Goal: Task Accomplishment & Management: Manage account settings

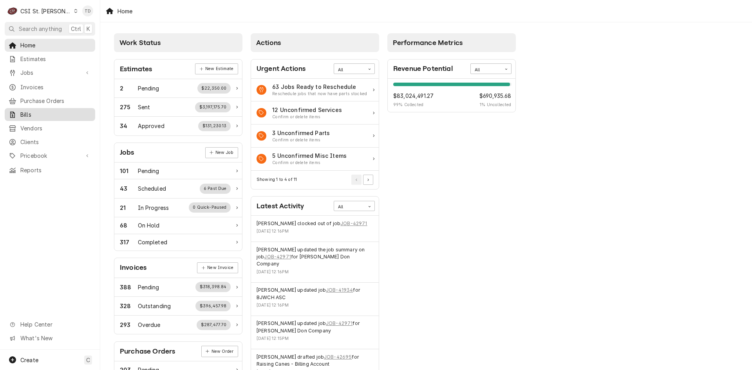
click at [72, 114] on span "Bills" at bounding box center [55, 114] width 71 height 8
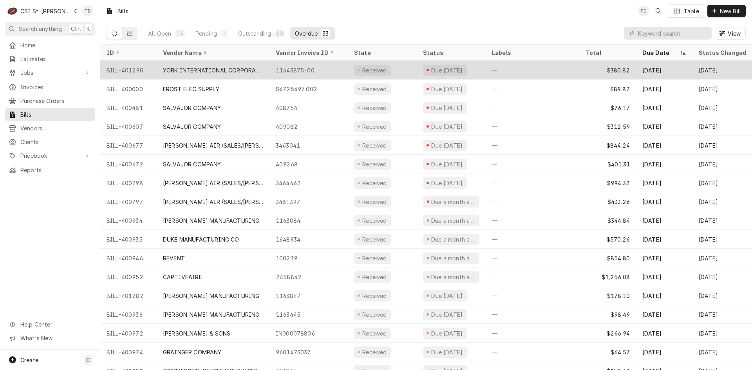
click at [301, 69] on div "11643875-00" at bounding box center [308, 70] width 78 height 19
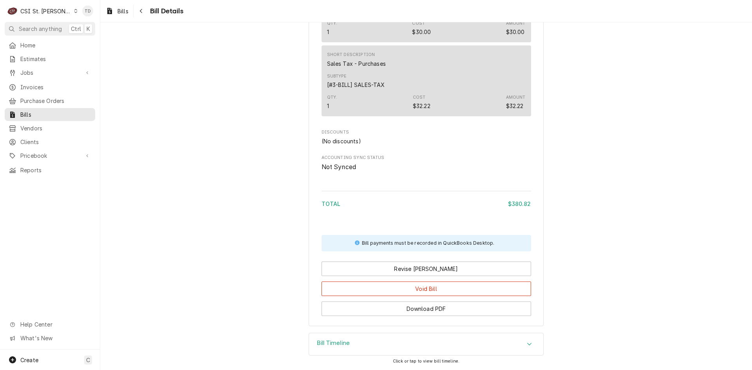
scroll to position [832, 0]
click at [354, 343] on div "Bill Timeline" at bounding box center [426, 344] width 234 height 22
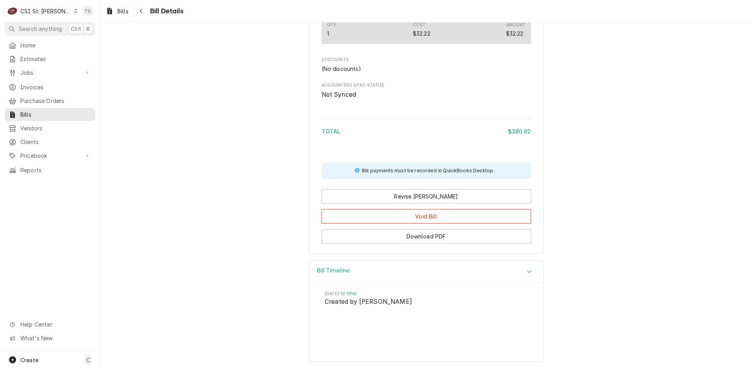
scroll to position [904, 0]
click at [143, 13] on icon "Navigate back" at bounding box center [141, 10] width 4 height 5
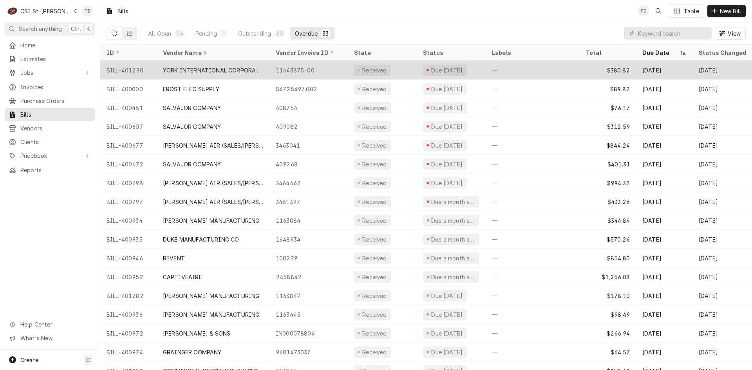
click at [520, 70] on div "—" at bounding box center [533, 70] width 94 height 19
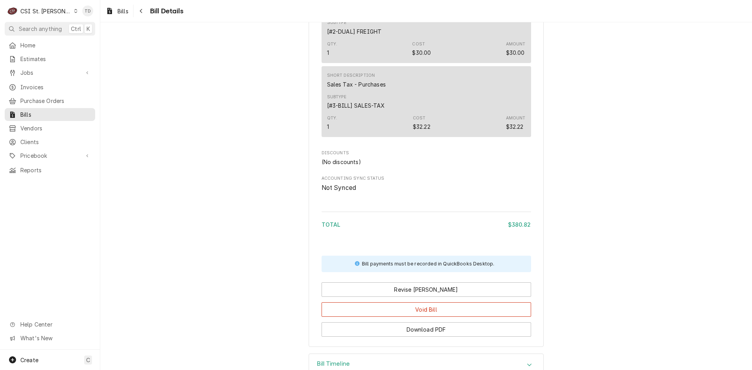
scroll to position [832, 0]
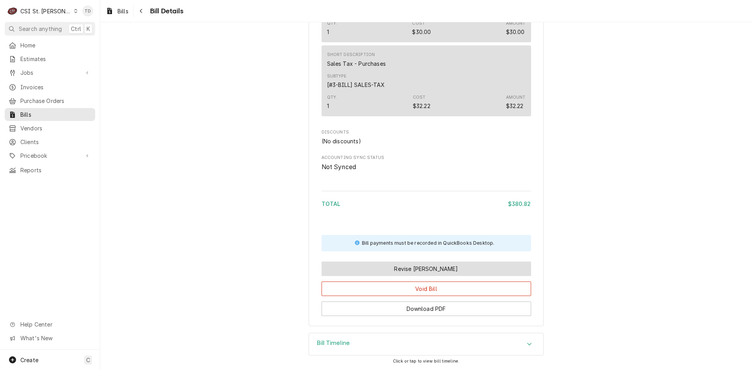
click at [394, 268] on button "Revise Bill" at bounding box center [427, 269] width 210 height 14
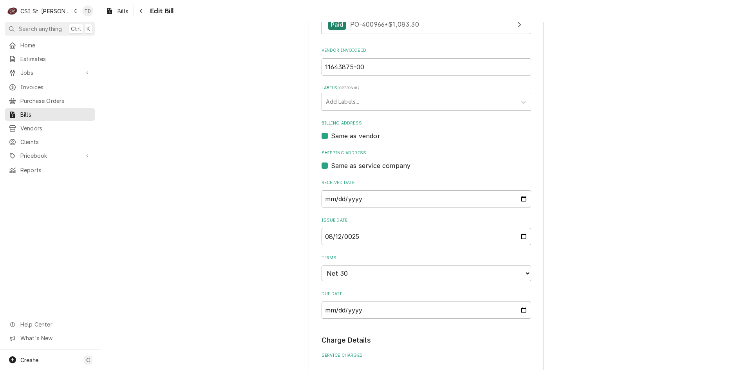
scroll to position [183, 0]
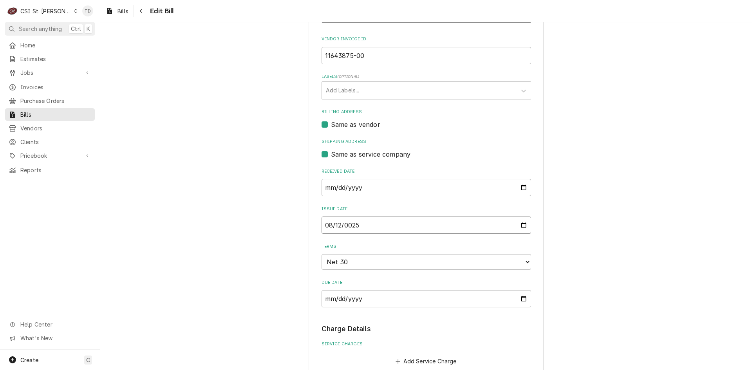
click at [372, 225] on input "0025-08-12" at bounding box center [427, 225] width 210 height 17
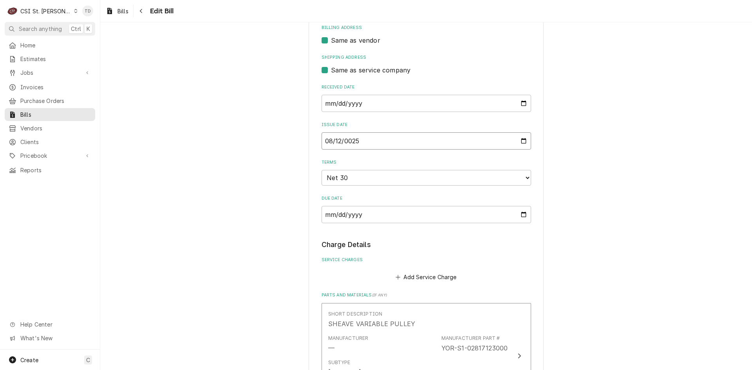
scroll to position [265, 0]
click at [360, 145] on input "0025-08-12" at bounding box center [427, 142] width 210 height 17
click at [353, 141] on input "0025-08-12" at bounding box center [427, 142] width 210 height 17
type input "2025-08-12"
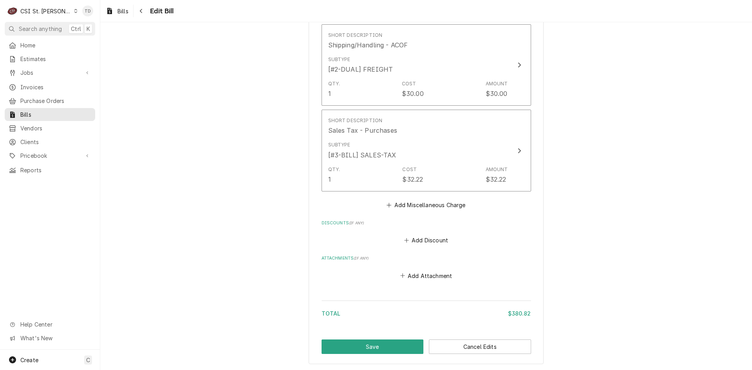
scroll to position [983, 0]
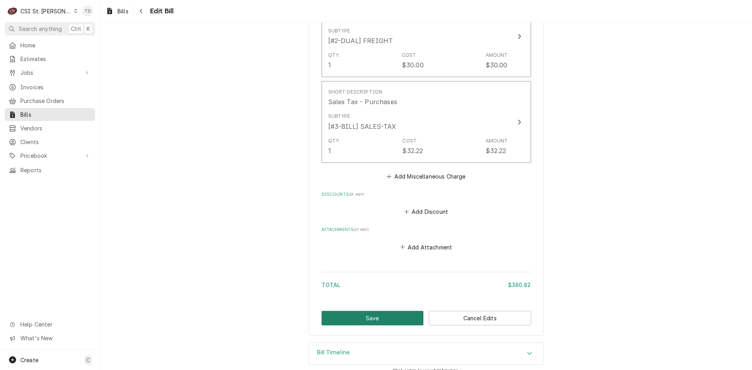
click at [373, 311] on button "Save" at bounding box center [373, 318] width 102 height 14
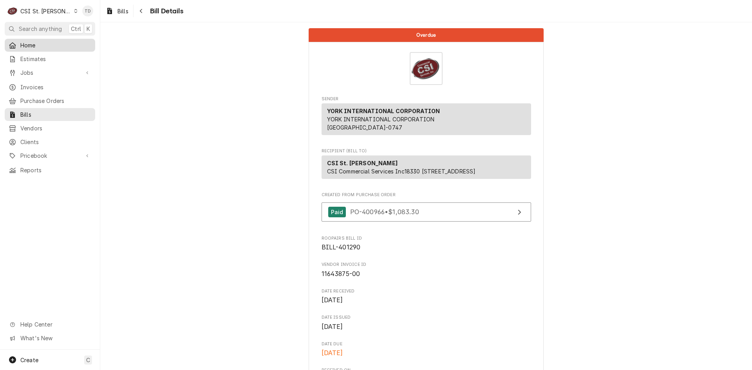
click at [41, 45] on span "Home" at bounding box center [55, 45] width 71 height 8
